Goal: Information Seeking & Learning: Learn about a topic

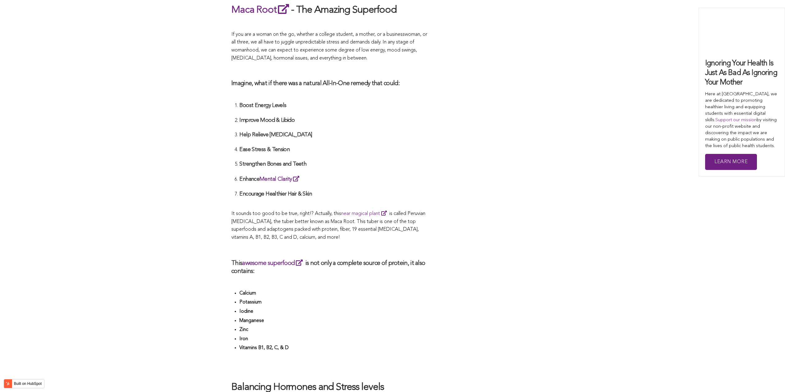
scroll to position [1517, 0]
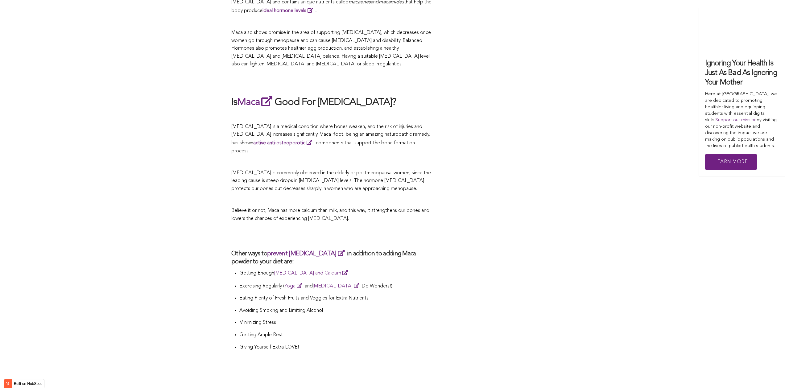
click at [271, 208] on span "Believe it or not, Maca has more calcium than milk, and this way, it strengthen…" at bounding box center [330, 214] width 198 height 13
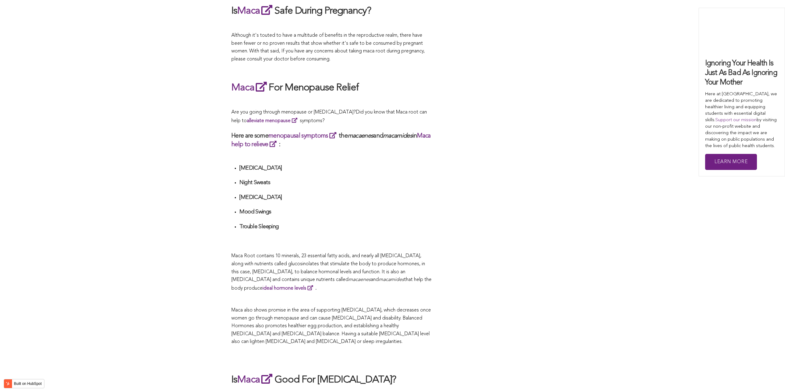
scroll to position [2003, 0]
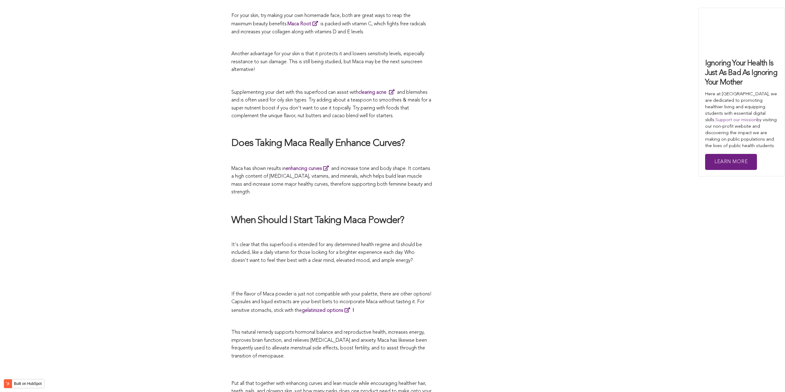
click at [383, 214] on h2 "When Should I Start Taking Maca Powder?" at bounding box center [331, 220] width 200 height 13
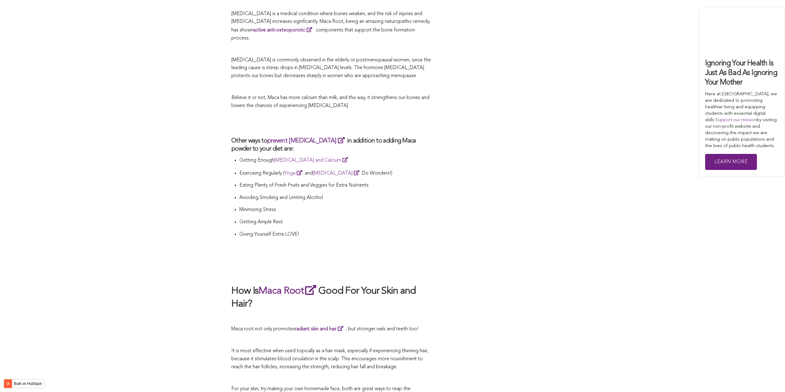
click at [366, 206] on li "Minimizing Stress" at bounding box center [335, 212] width 192 height 12
click at [287, 56] on p "[MEDICAL_DATA] is commonly observed in the elderly or postmenopausal women, sin…" at bounding box center [331, 68] width 200 height 24
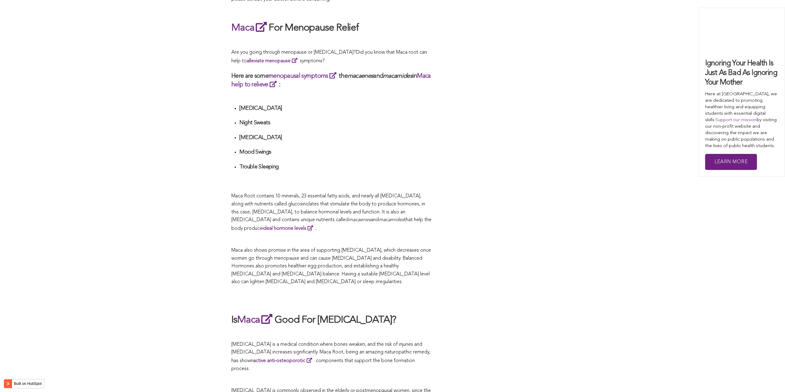
click at [518, 196] on div "CONTRIBUTORS [PERSON_NAME] Share this What Are The Health Benefits of Maca For …" at bounding box center [392, 47] width 322 height 2181
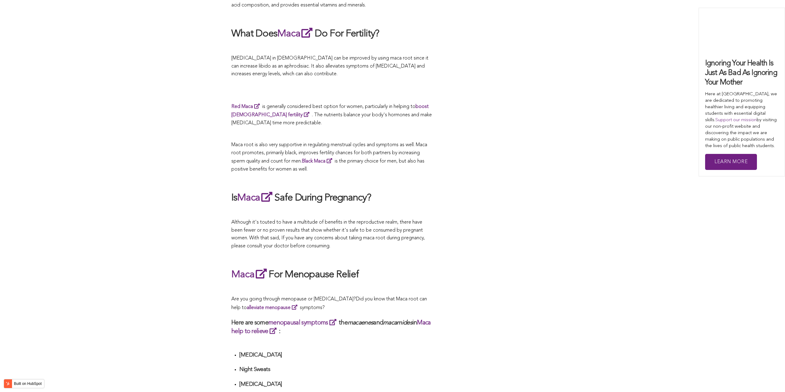
scroll to position [1252, 0]
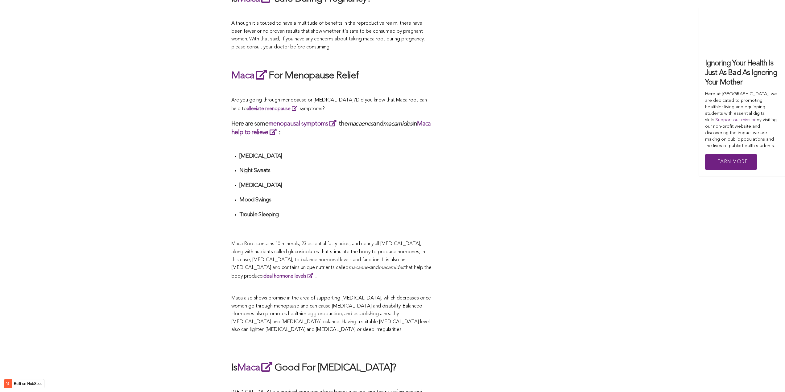
click at [345, 196] on li "Mood Swings" at bounding box center [335, 201] width 192 height 11
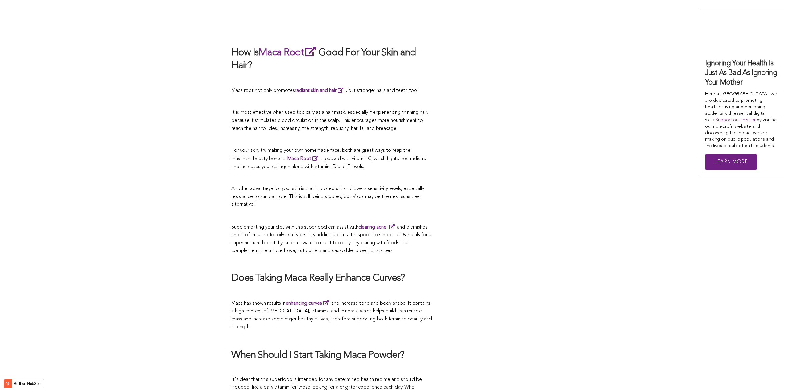
scroll to position [1548, 0]
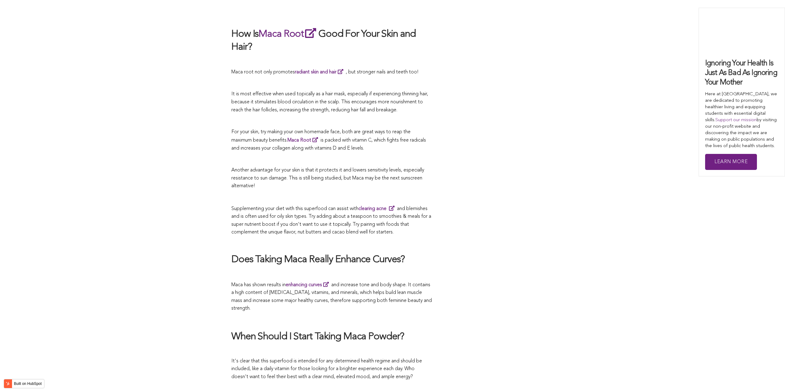
scroll to position [1097, 0]
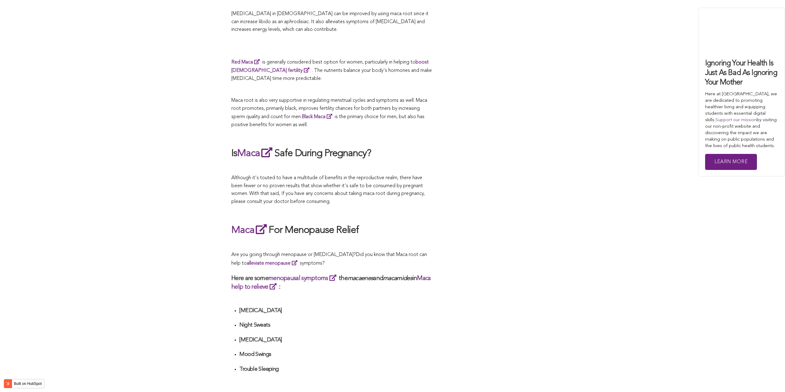
click at [305, 196] on span "Although it's touted to have a multitude of benefits in the reproductive realm,…" at bounding box center [327, 189] width 193 height 29
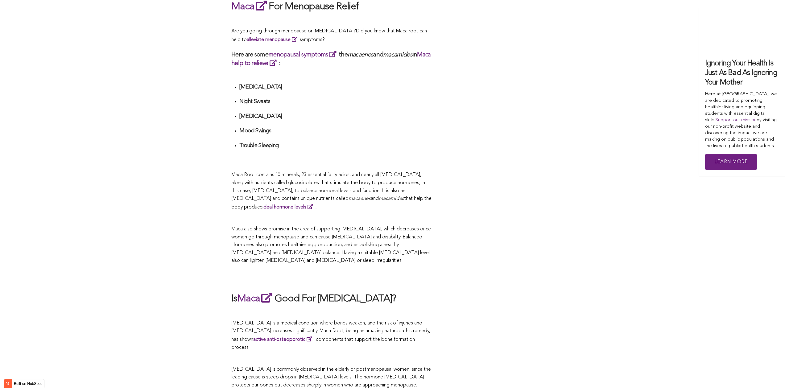
click at [447, 196] on div "CONTRIBUTORS [PERSON_NAME] Share this What Are The Health Benefits of Maca For …" at bounding box center [392, 26] width 322 height 2181
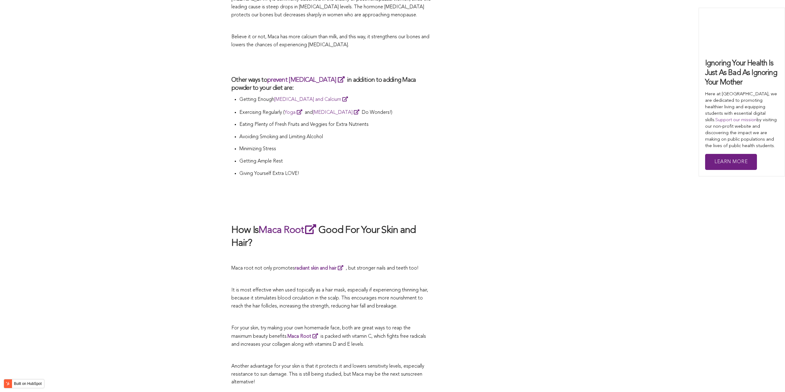
scroll to position [1752, 0]
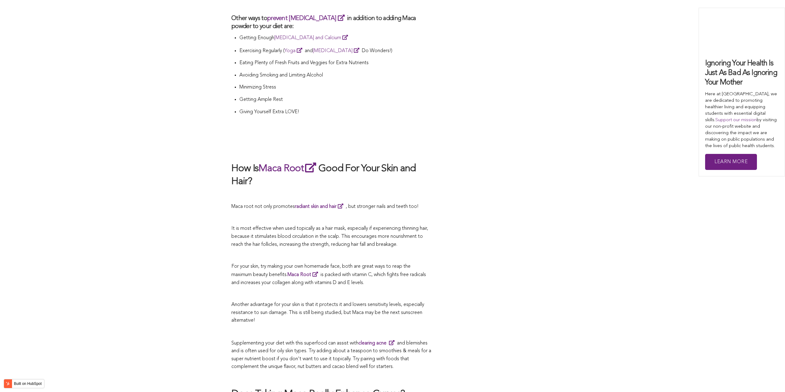
click at [330, 252] on p at bounding box center [331, 256] width 200 height 8
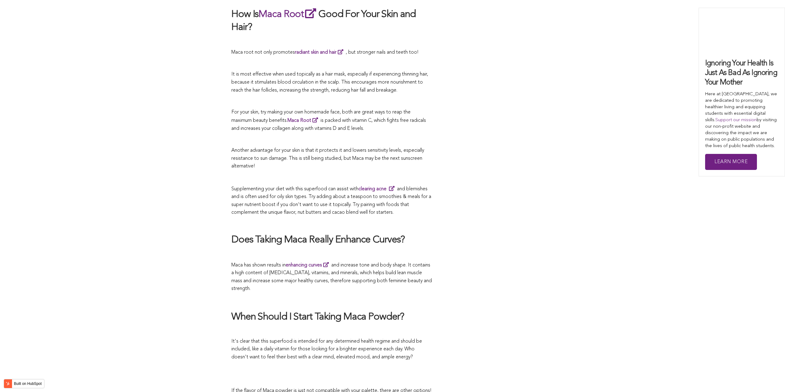
scroll to position [1968, 0]
